Goal: Task Accomplishment & Management: Complete application form

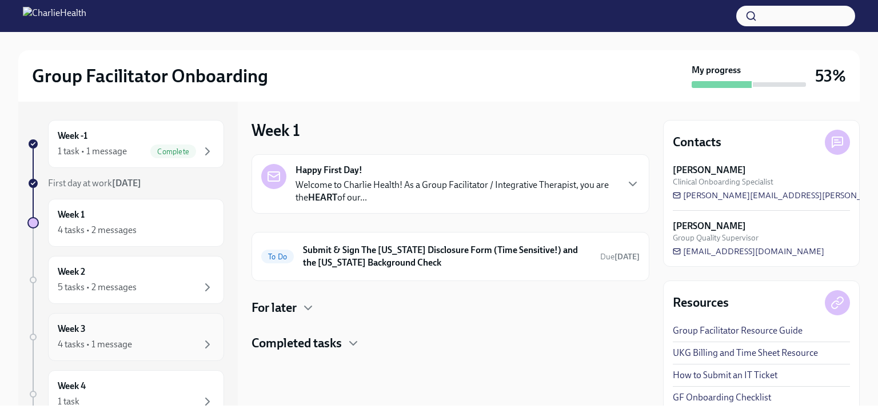
click at [130, 328] on div "Week 3 4 tasks • 1 message" at bounding box center [136, 337] width 157 height 29
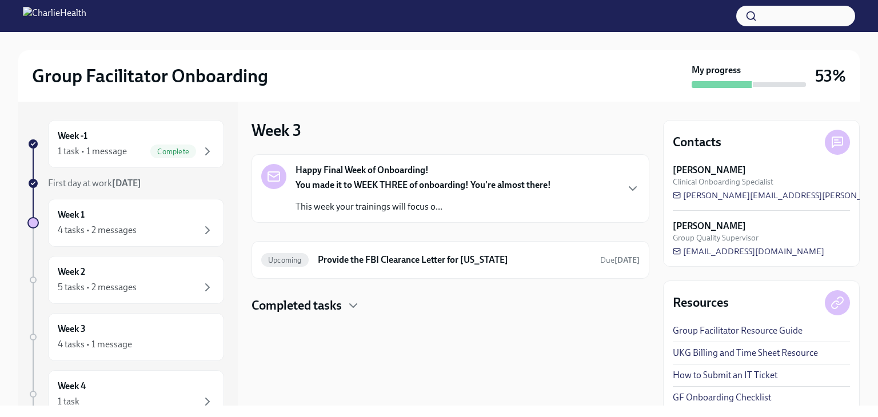
click at [331, 307] on h4 "Completed tasks" at bounding box center [297, 305] width 90 height 17
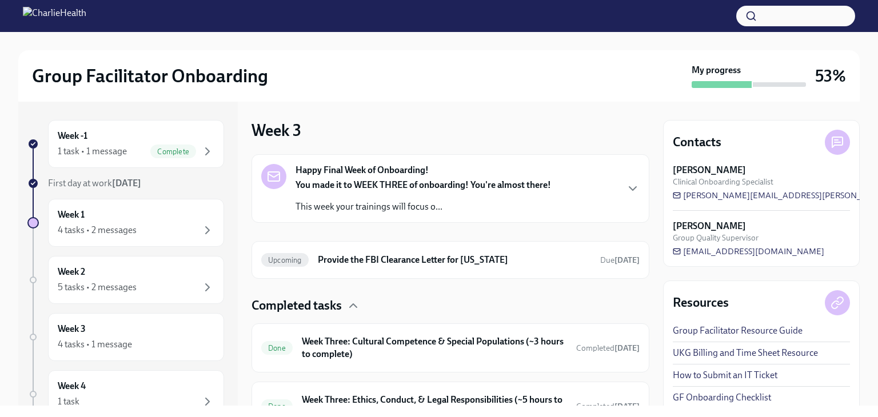
scroll to position [108, 0]
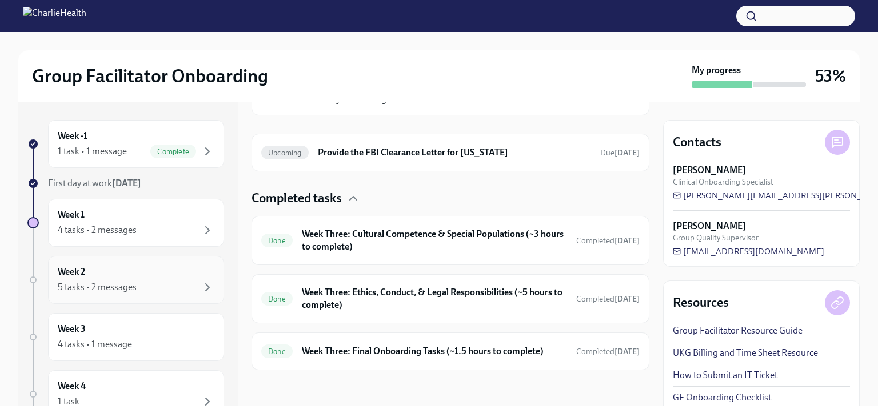
click at [107, 287] on div "5 tasks • 2 messages" at bounding box center [97, 287] width 79 height 13
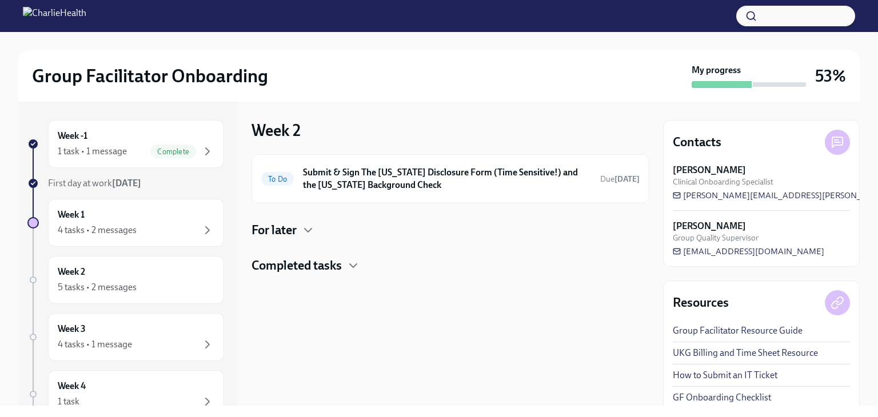
click at [267, 228] on h4 "For later" at bounding box center [274, 230] width 45 height 17
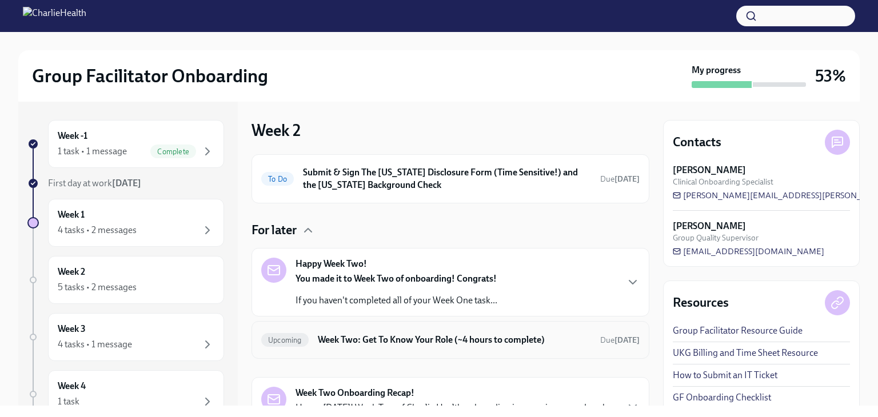
click at [349, 334] on h6 "Week Two: Get To Know Your Role (~4 hours to complete)" at bounding box center [454, 340] width 273 height 13
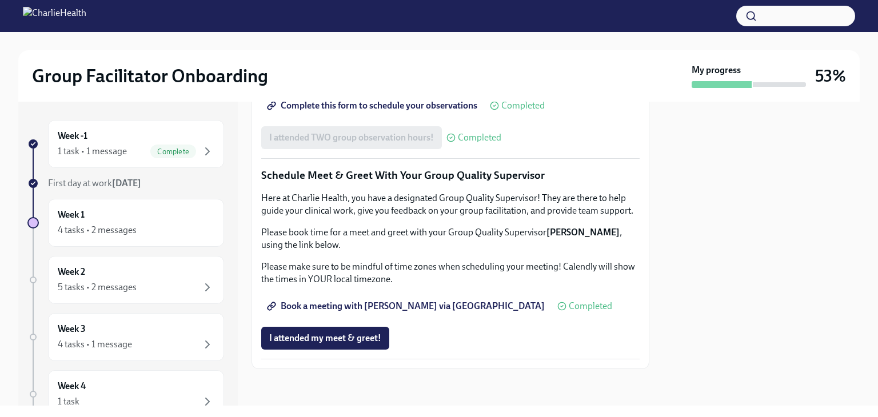
scroll to position [1107, 0]
click at [327, 343] on span "I attended my meet & greet!" at bounding box center [325, 338] width 112 height 11
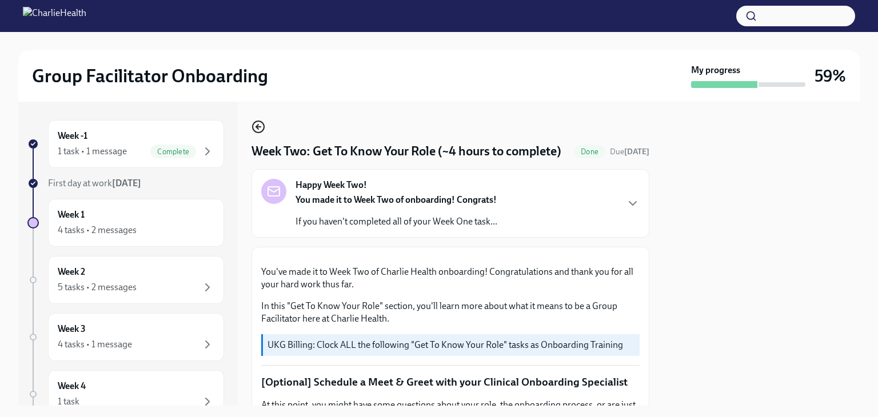
click at [260, 122] on circle "button" at bounding box center [258, 126] width 11 height 11
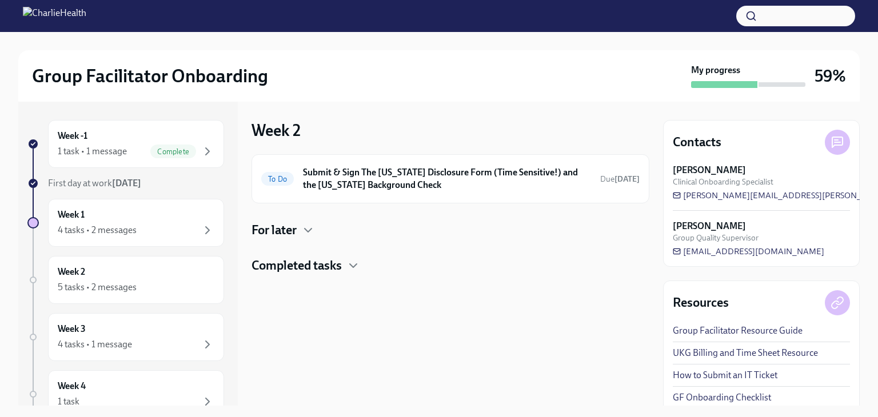
click at [5, 95] on div "Group Facilitator Onboarding My progress 59% Week -1 1 task • 1 message Complet…" at bounding box center [439, 219] width 878 height 374
